Goal: Information Seeking & Learning: Learn about a topic

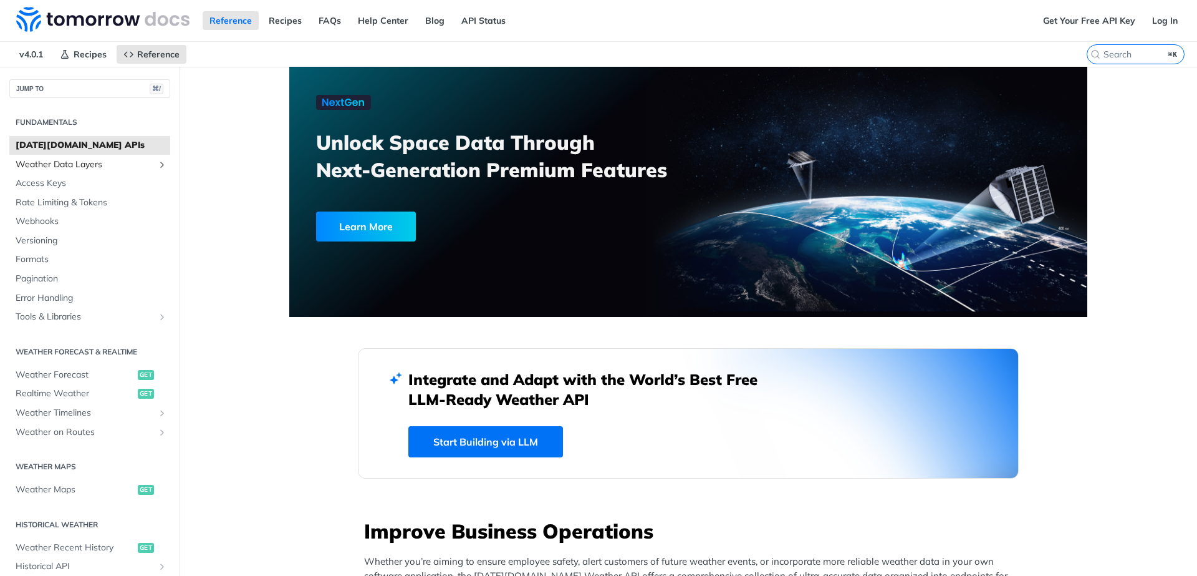
click at [157, 163] on icon "Show subpages for Weather Data Layers" at bounding box center [162, 165] width 10 height 10
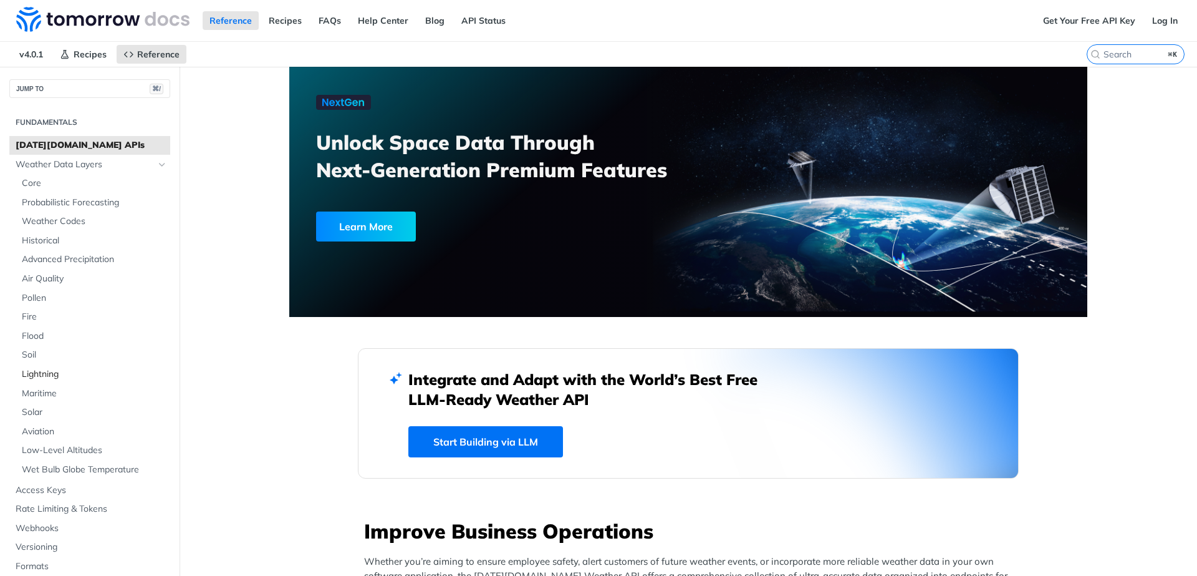
click at [54, 368] on span "Lightning" at bounding box center [94, 374] width 145 height 12
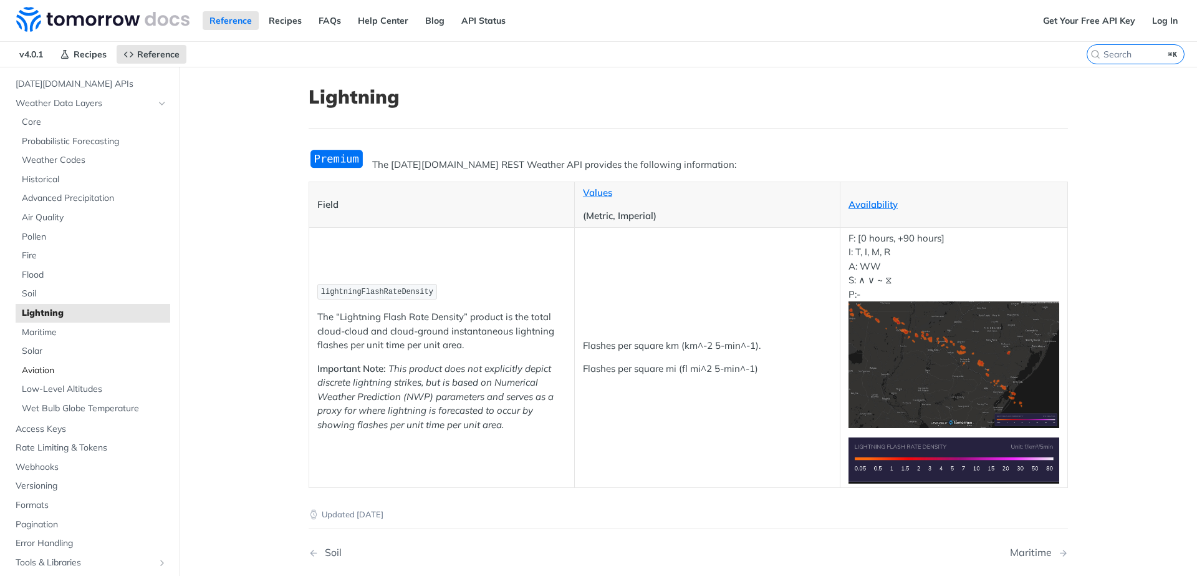
scroll to position [42, 0]
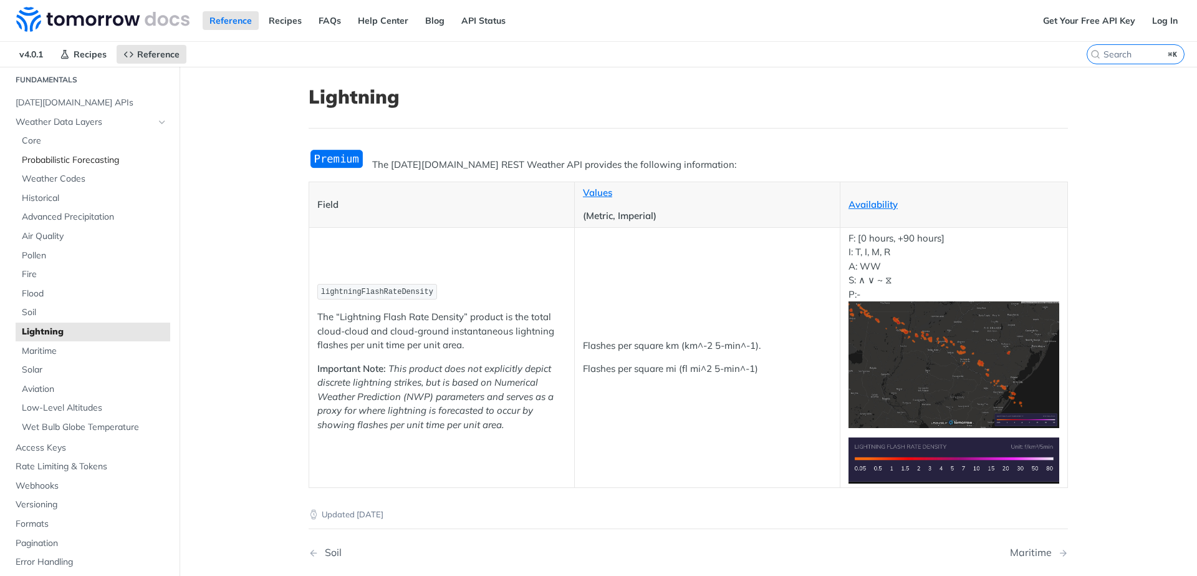
click at [47, 164] on span "Probabilistic Forecasting" at bounding box center [94, 160] width 145 height 12
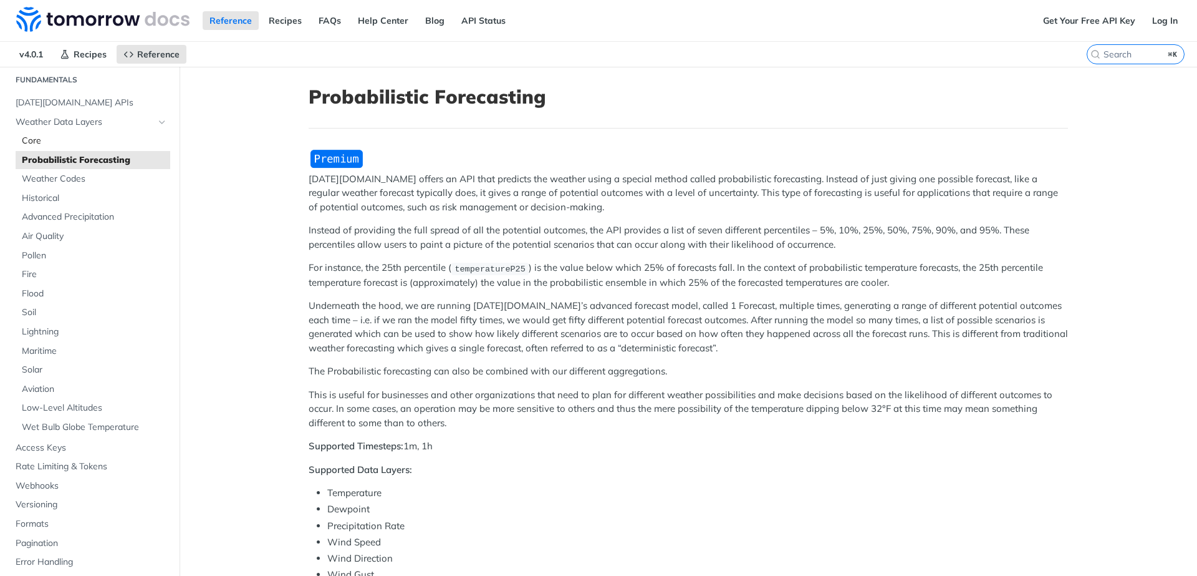
click at [34, 140] on span "Core" at bounding box center [94, 141] width 145 height 12
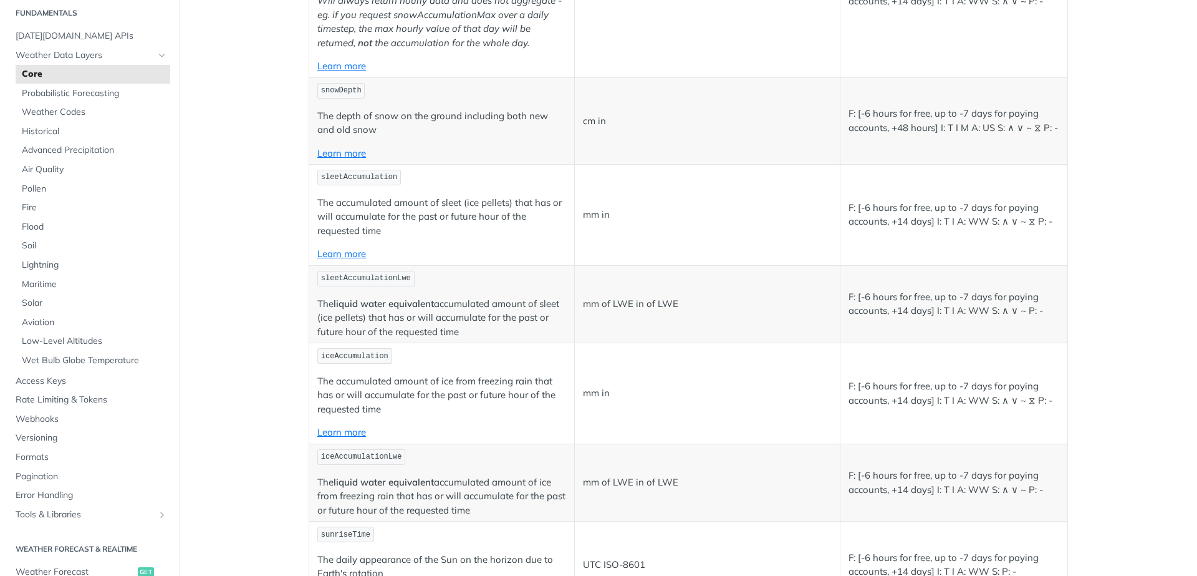
scroll to position [2336, 0]
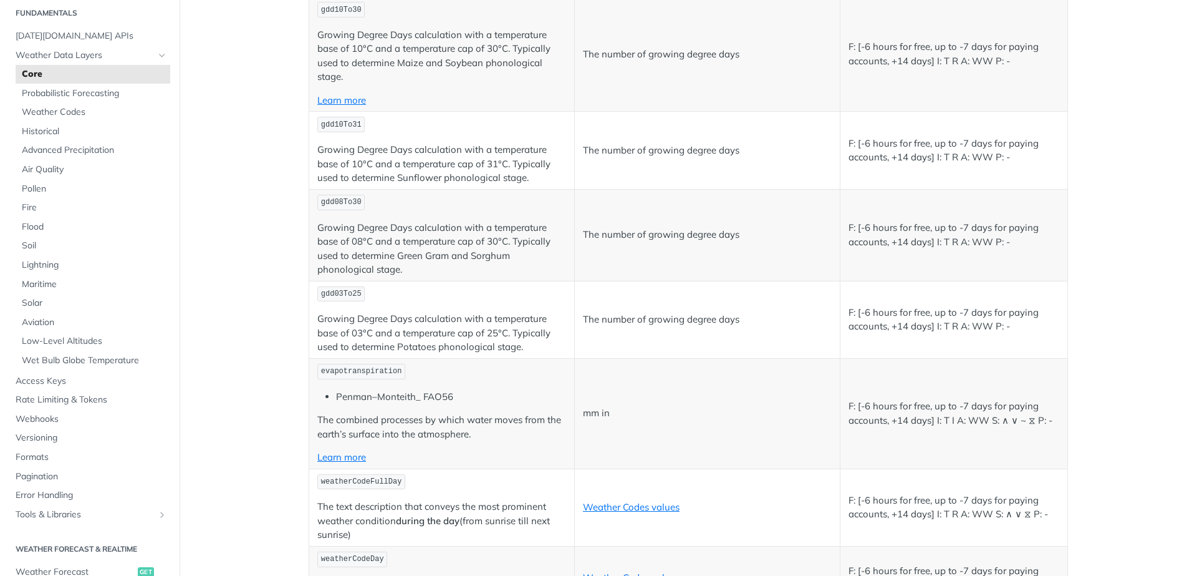
scroll to position [2936, 0]
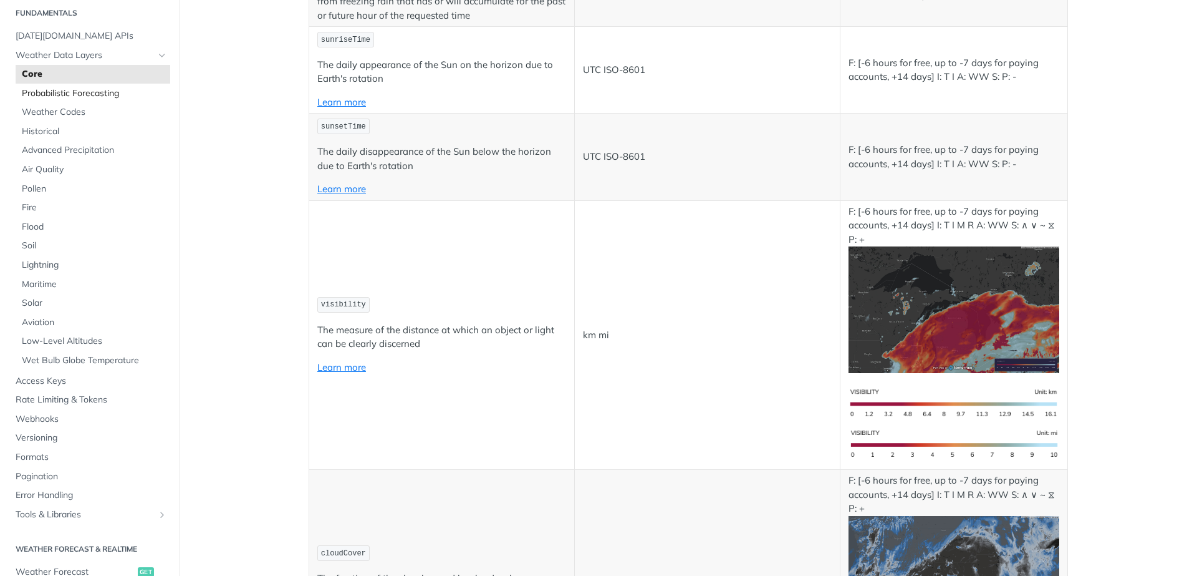
click at [107, 92] on span "Probabilistic Forecasting" at bounding box center [94, 93] width 145 height 12
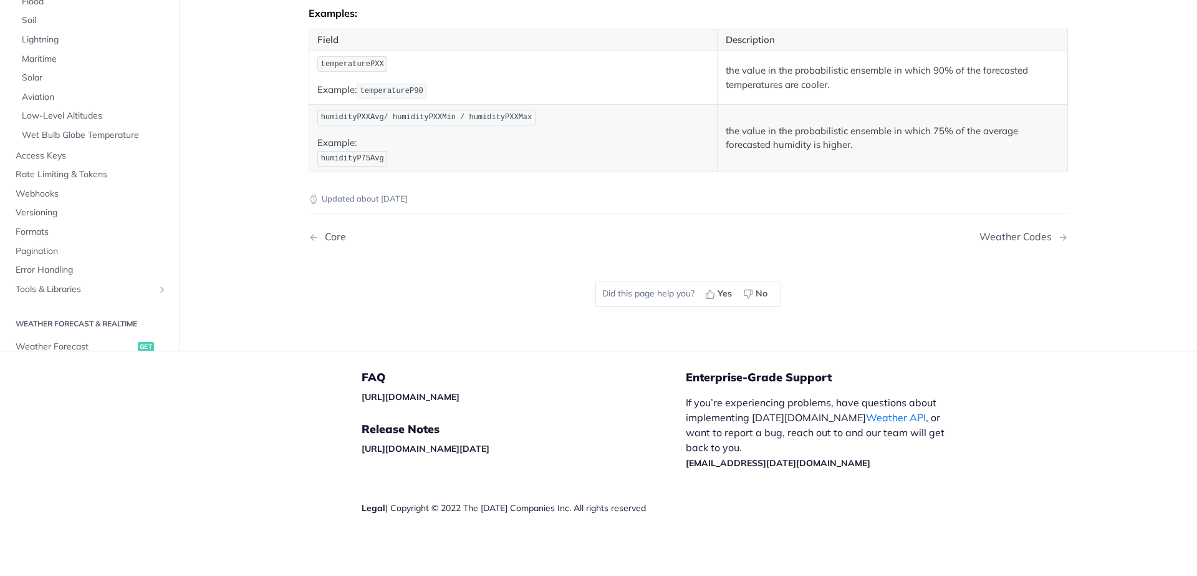
scroll to position [292, 0]
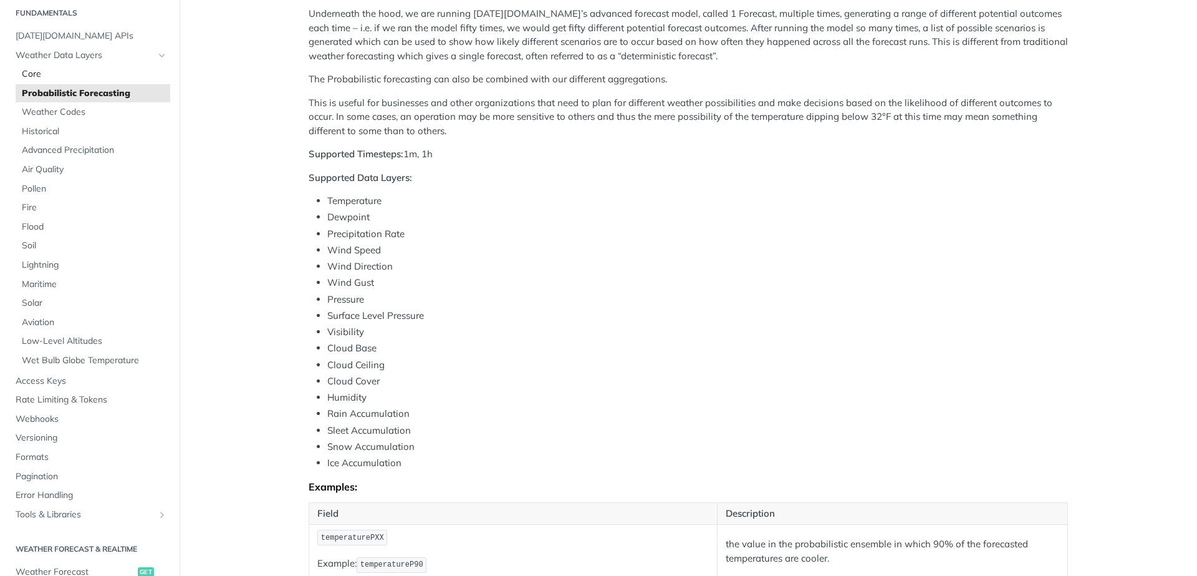
click at [27, 72] on span "Core" at bounding box center [94, 74] width 145 height 12
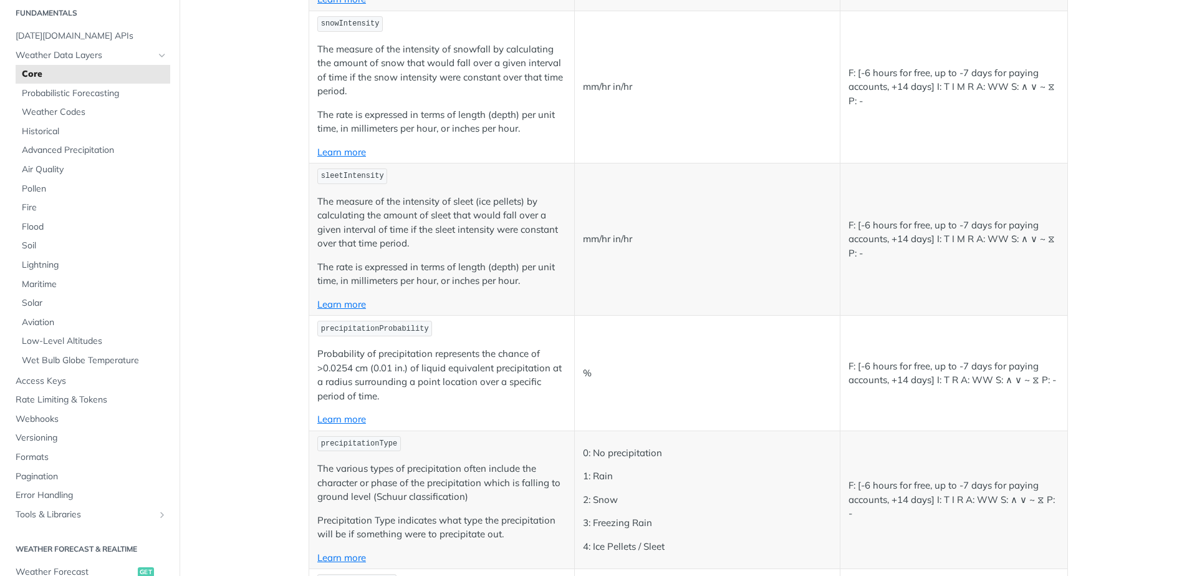
scroll to position [2322, 0]
